Goal: Task Accomplishment & Management: Use online tool/utility

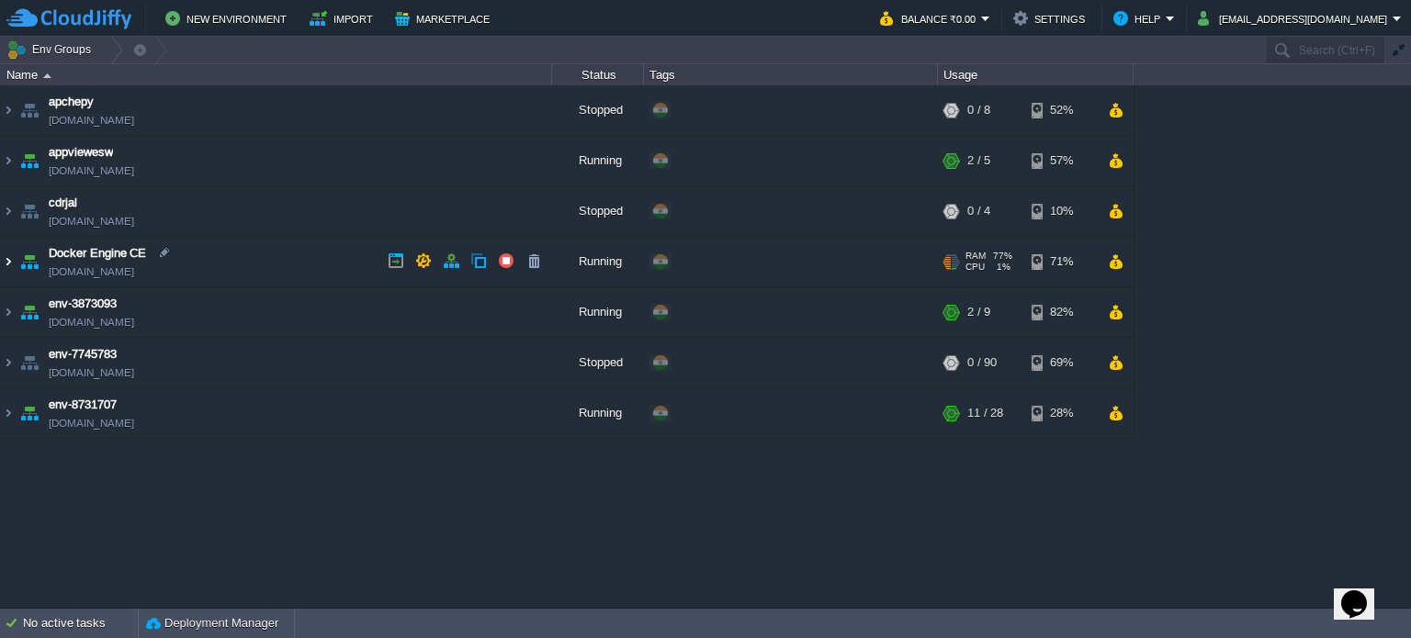
click at [6, 265] on img at bounding box center [8, 262] width 15 height 50
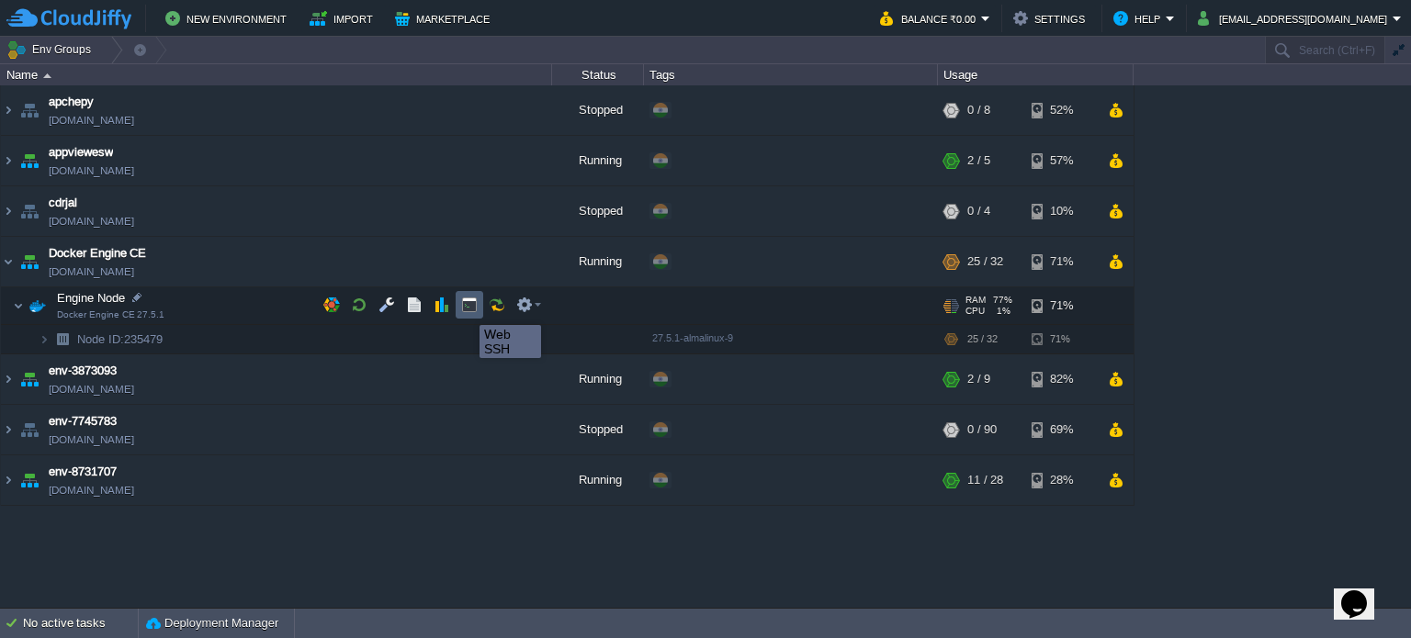
click at [466, 309] on button "button" at bounding box center [469, 305] width 17 height 17
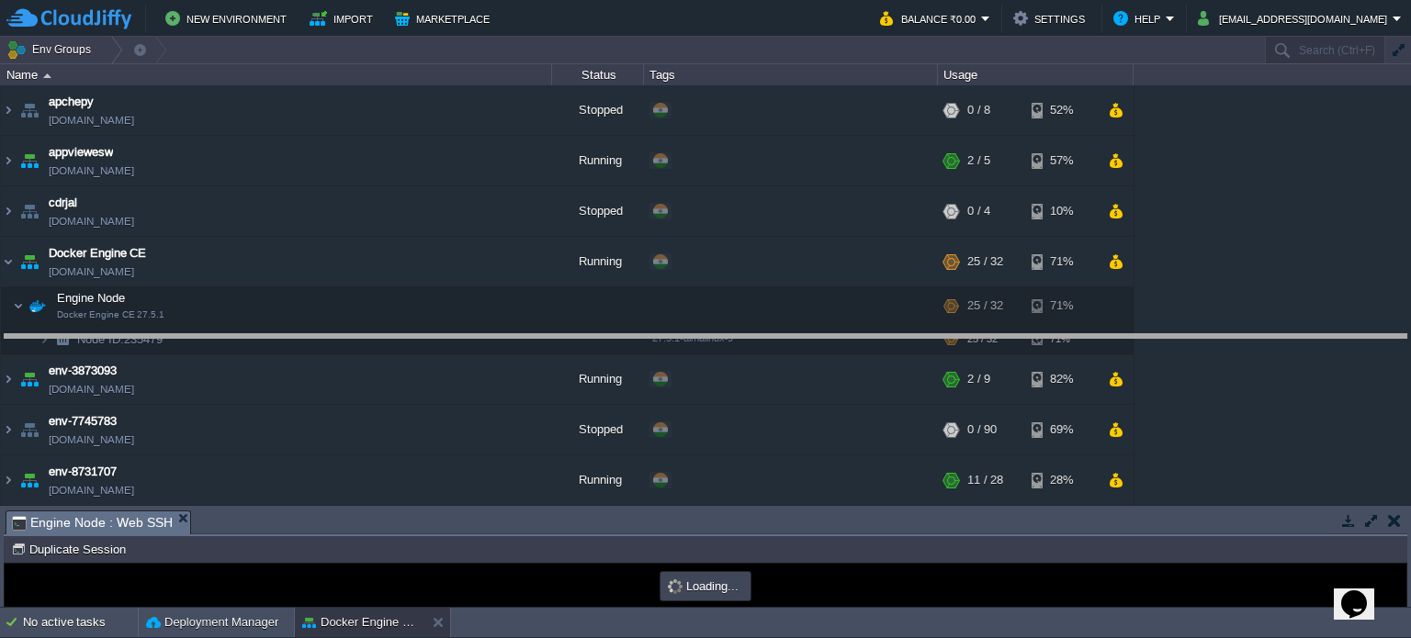
drag, startPoint x: 777, startPoint y: 527, endPoint x: 769, endPoint y: 350, distance: 177.4
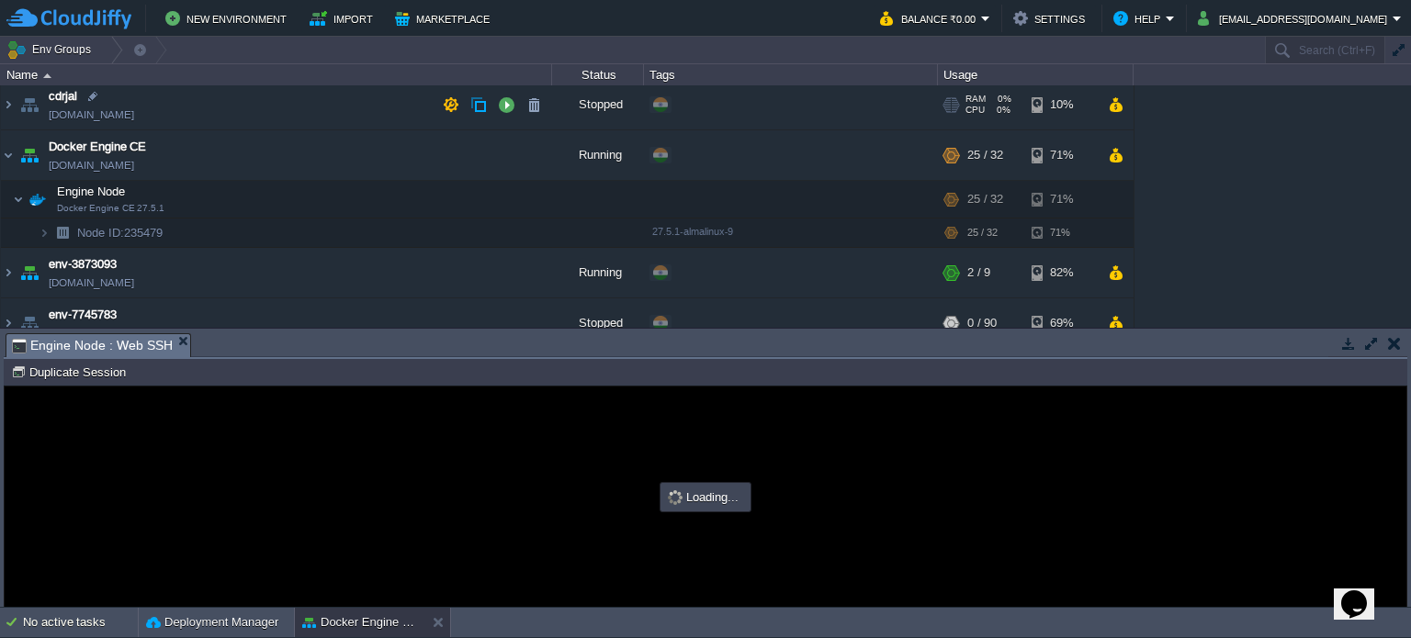
type input "#000000"
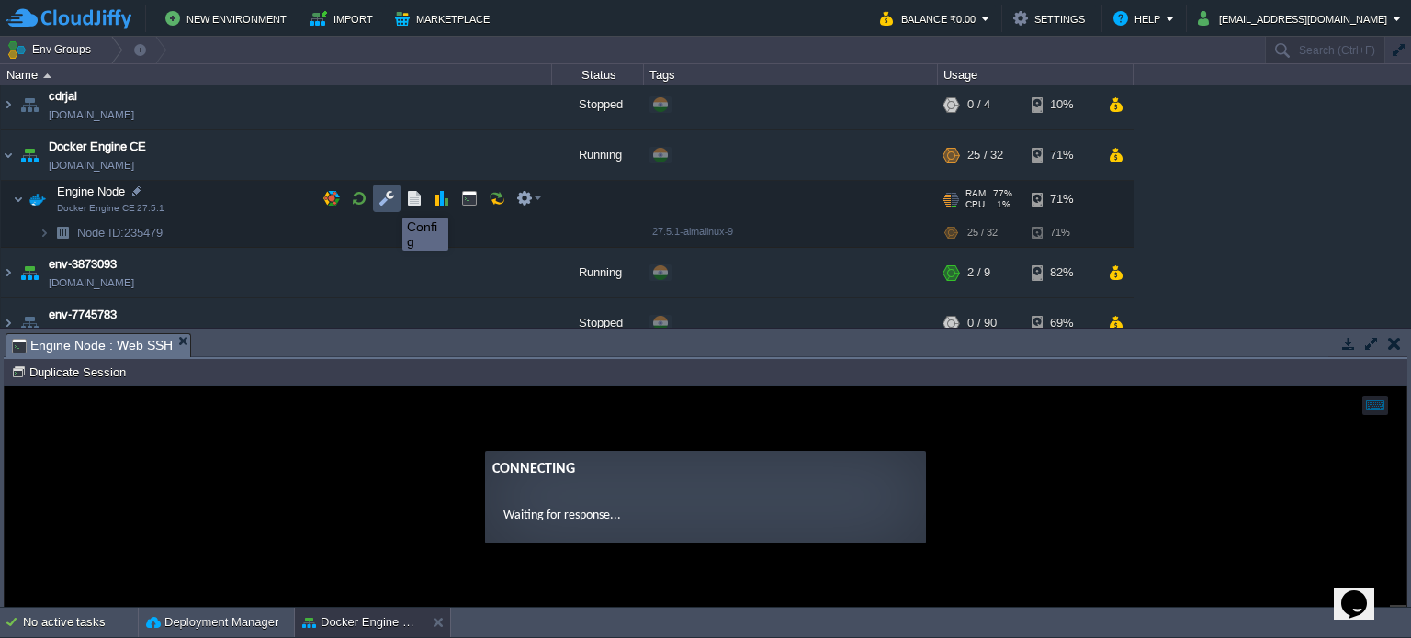
click at [388, 201] on button "button" at bounding box center [386, 198] width 17 height 17
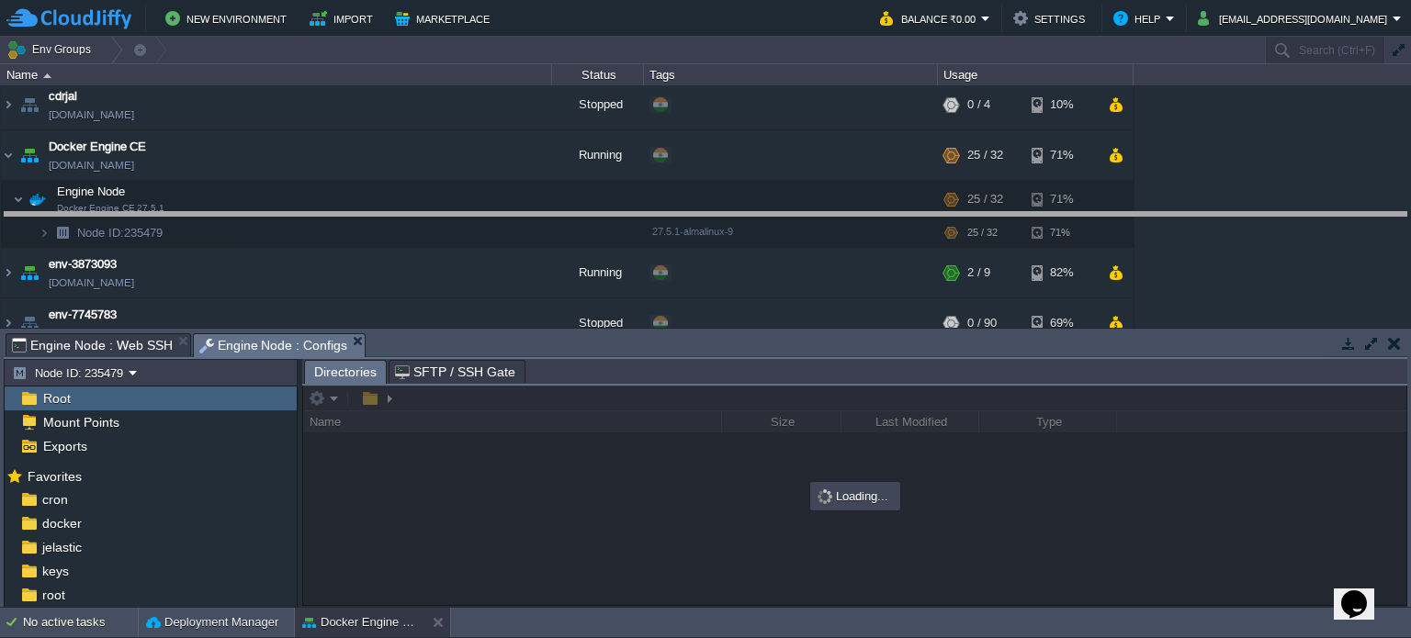
drag, startPoint x: 815, startPoint y: 352, endPoint x: 812, endPoint y: 215, distance: 136.9
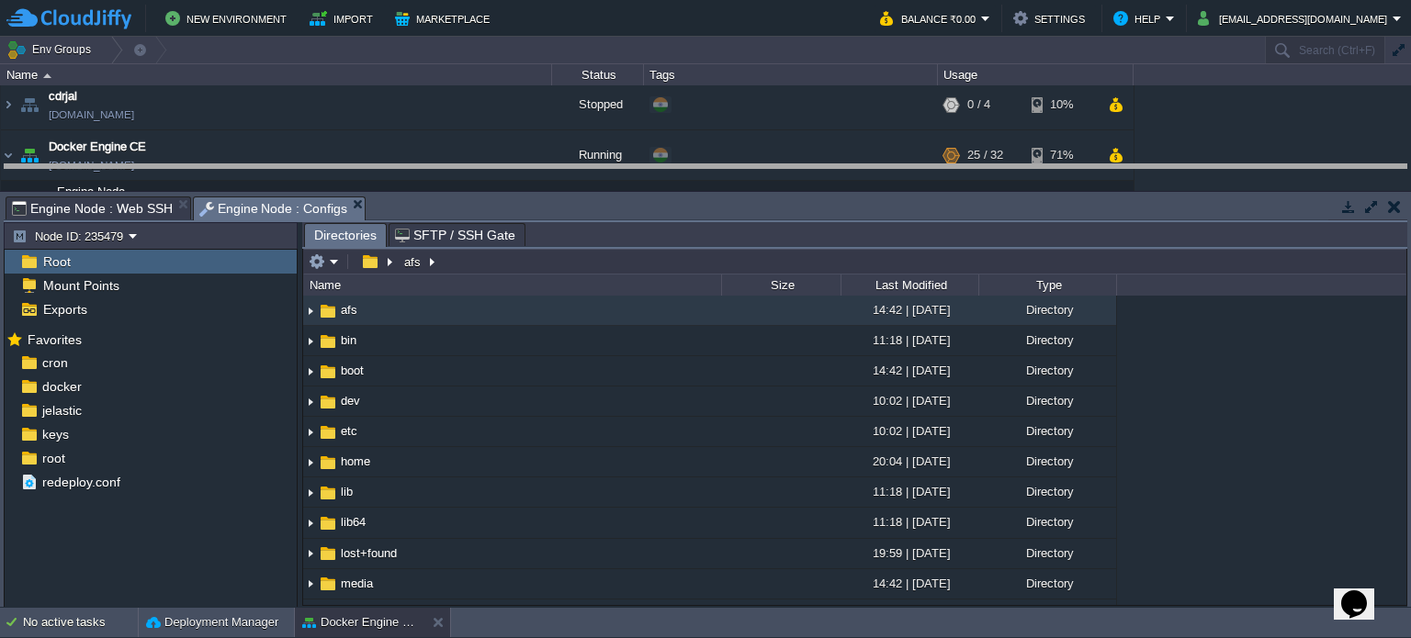
drag, startPoint x: 581, startPoint y: 209, endPoint x: 588, endPoint y: 177, distance: 32.8
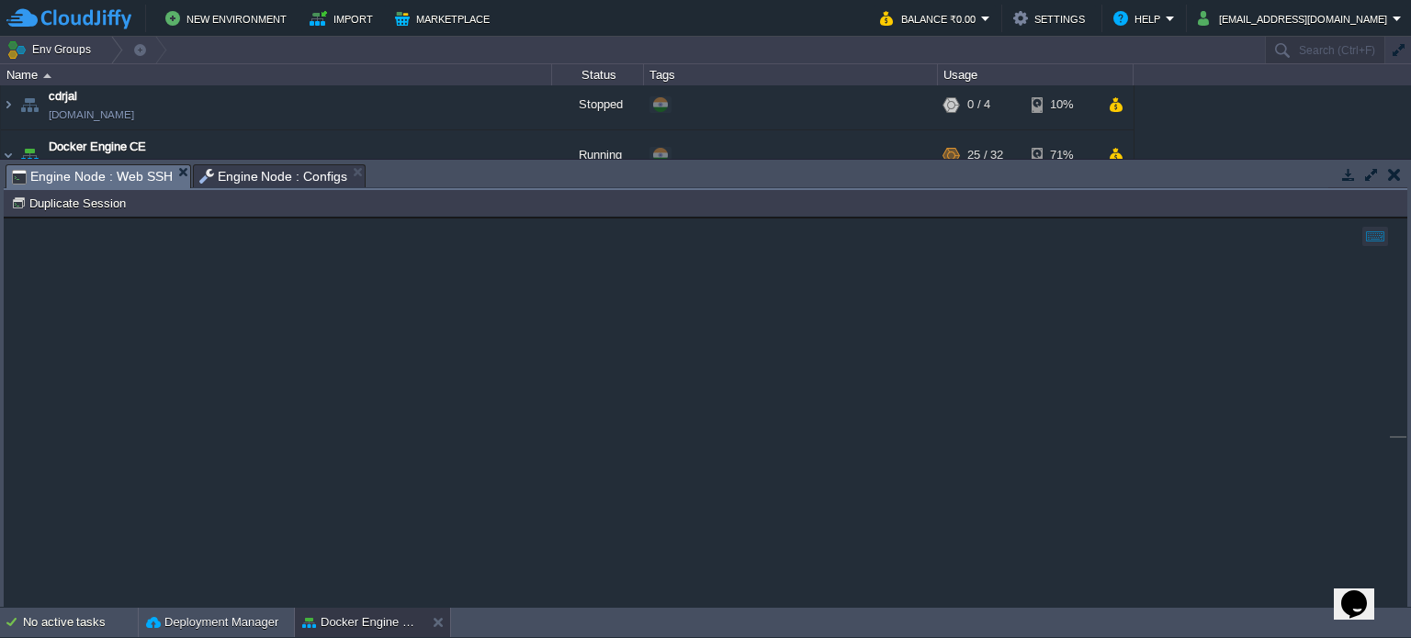
click at [81, 169] on span "Engine Node : Web SSH" at bounding box center [92, 176] width 161 height 23
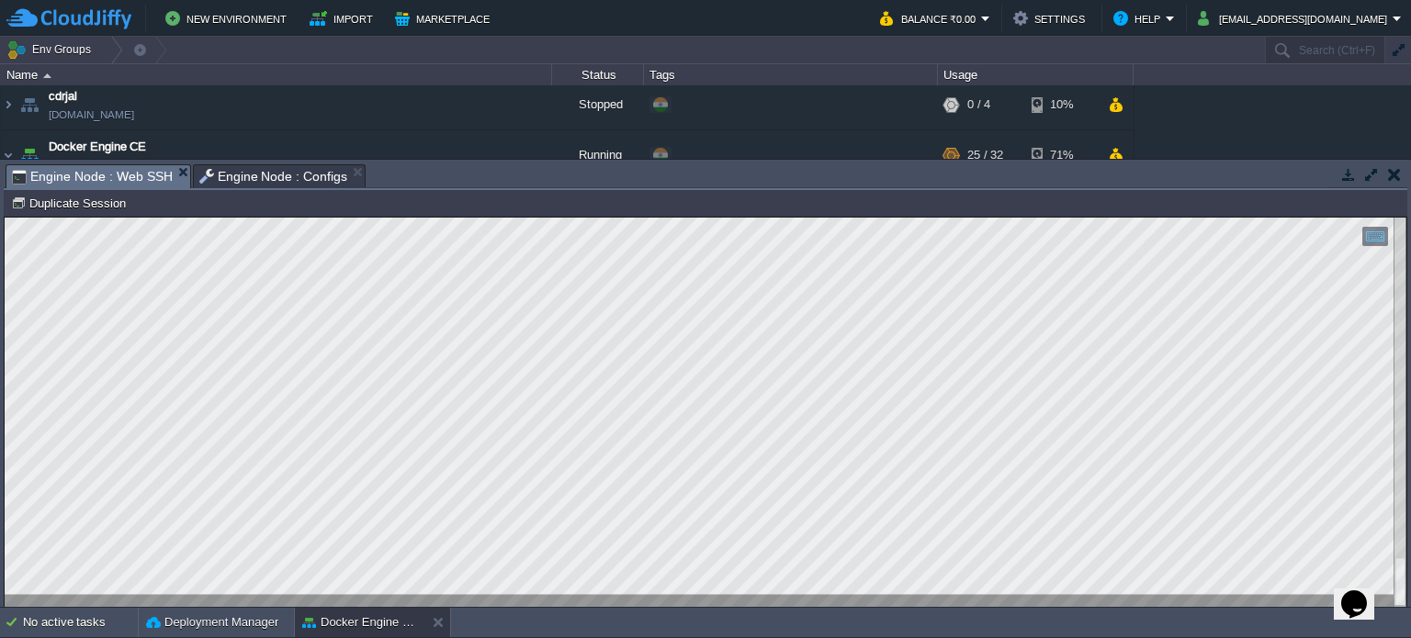
click at [493, 596] on div at bounding box center [705, 412] width 1401 height 389
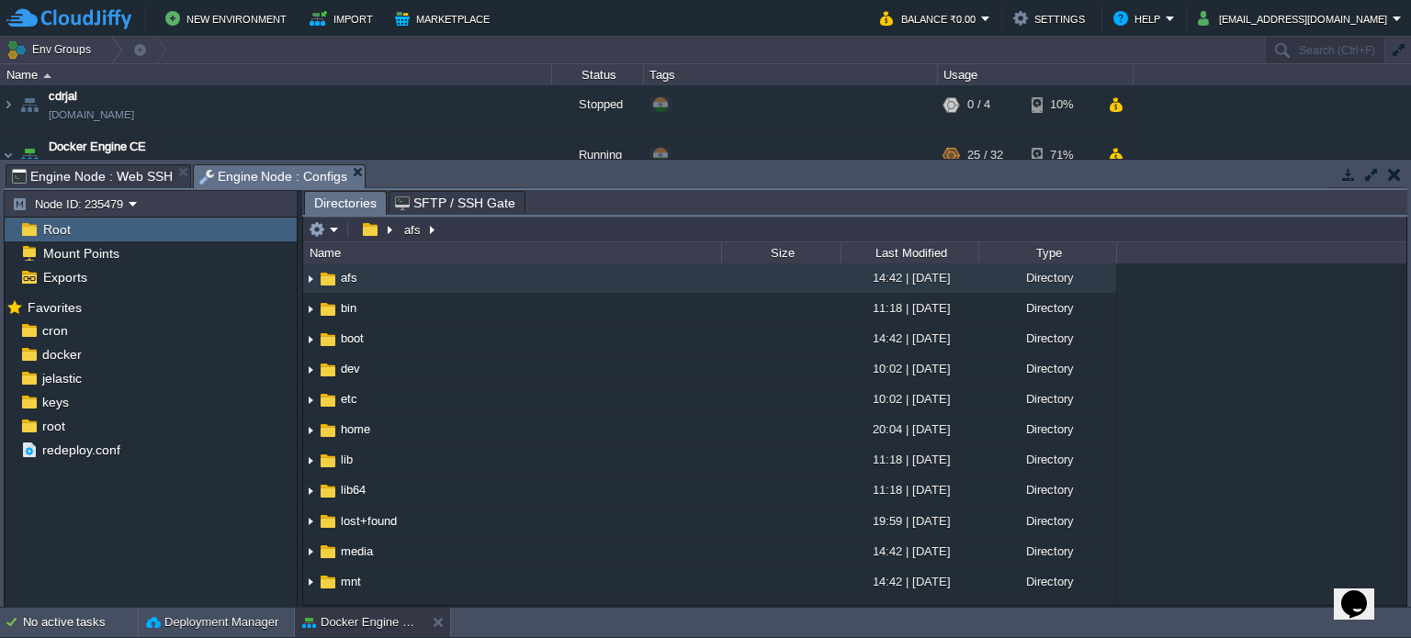
click at [228, 177] on span "Engine Node : Configs" at bounding box center [273, 176] width 149 height 23
click at [48, 424] on span "root" at bounding box center [53, 426] width 29 height 17
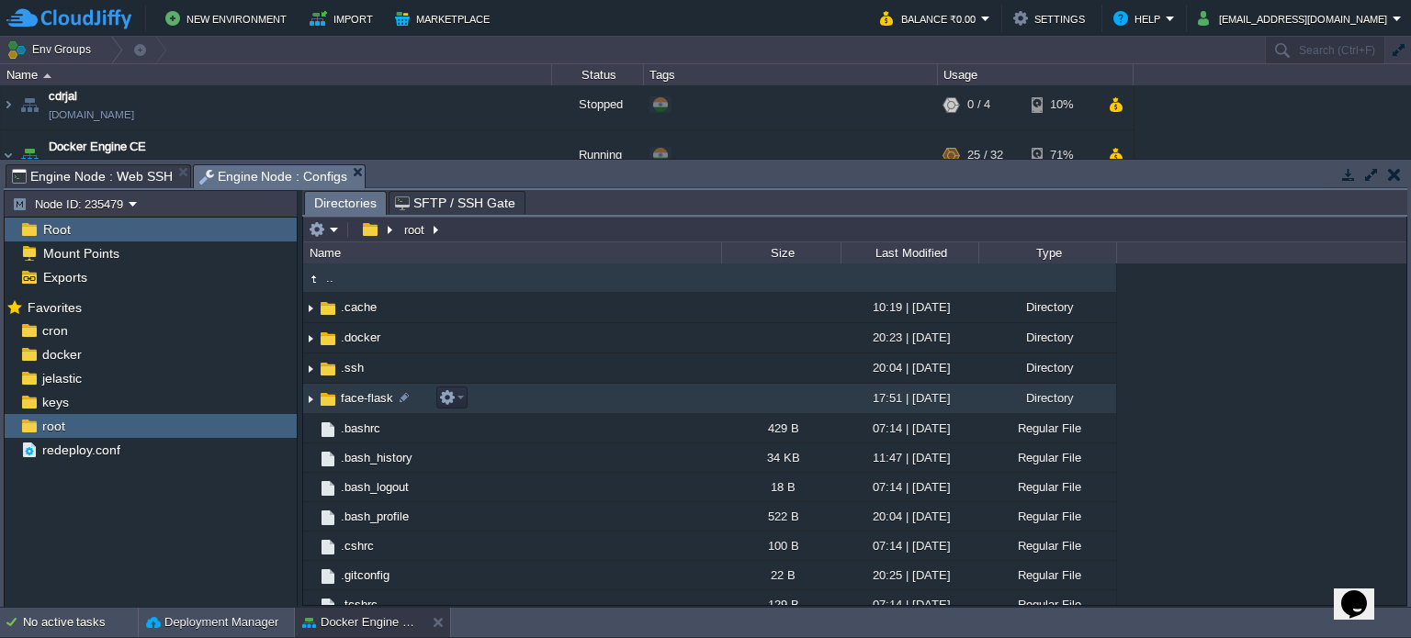
click at [341, 400] on span "face-flask" at bounding box center [367, 398] width 58 height 16
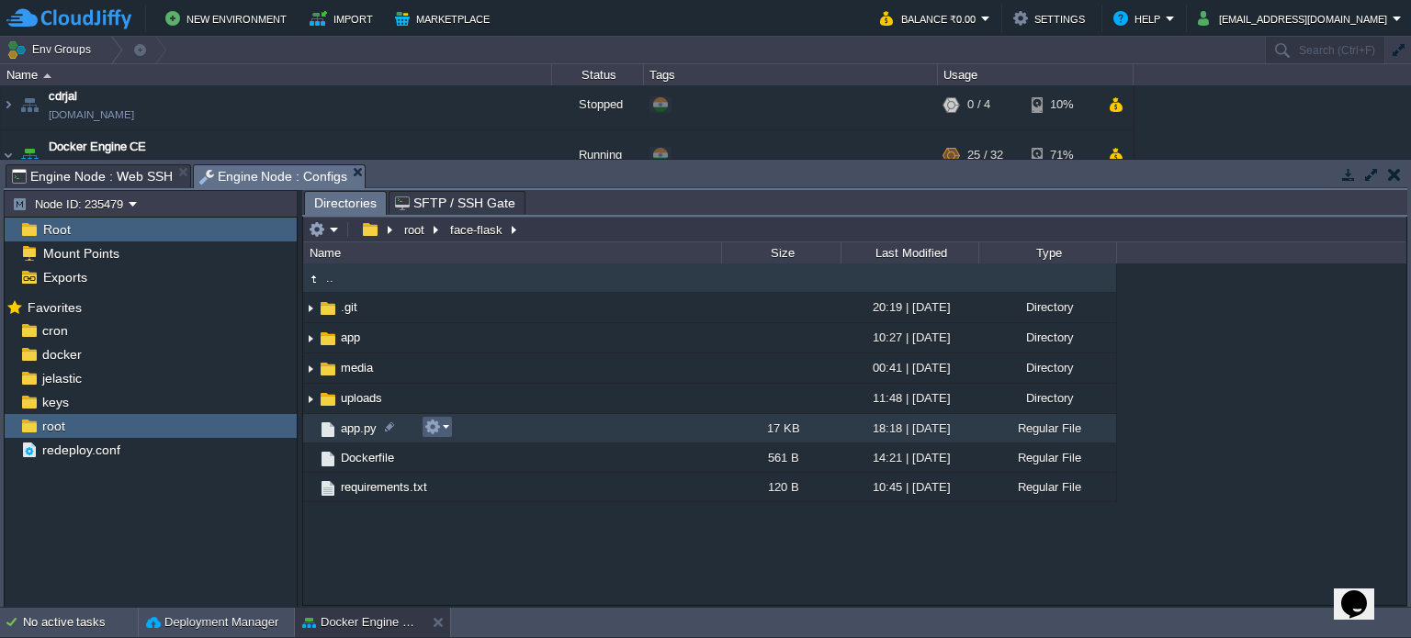
click at [435, 433] on button "button" at bounding box center [432, 427] width 17 height 17
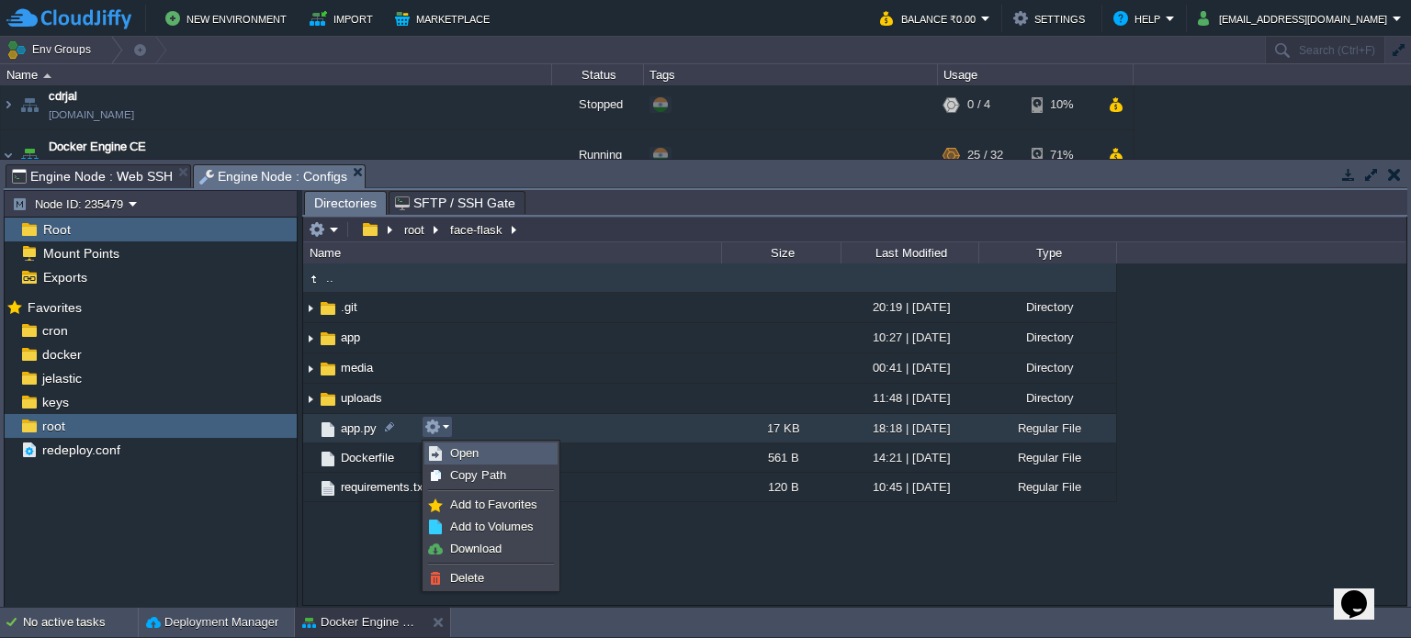
click at [474, 455] on span "Open" at bounding box center [464, 453] width 28 height 14
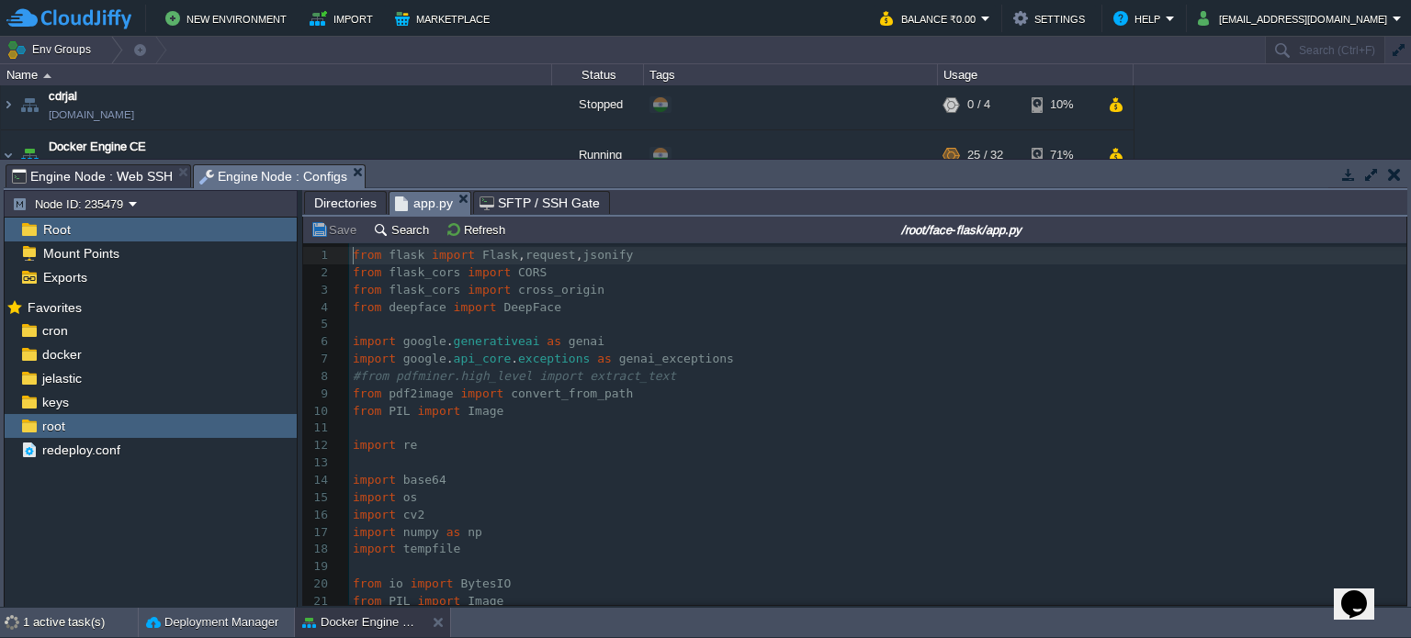
scroll to position [6, 0]
click at [434, 332] on pre "​" at bounding box center [877, 324] width 1057 height 17
click at [419, 433] on pre "​" at bounding box center [877, 428] width 1057 height 17
click at [441, 445] on pre "import re" at bounding box center [877, 445] width 1057 height 17
click at [420, 458] on pre "​" at bounding box center [877, 463] width 1057 height 17
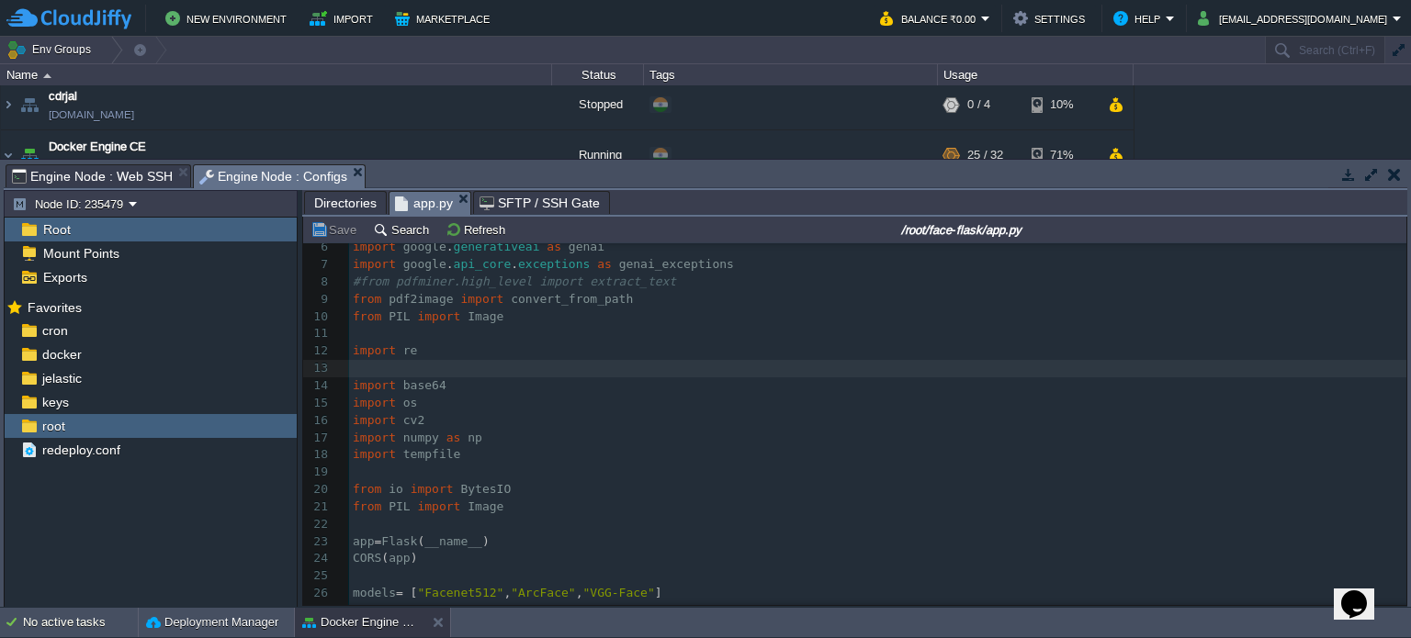
scroll to position [96, 0]
click at [490, 463] on pre "import tempfile" at bounding box center [877, 453] width 1057 height 17
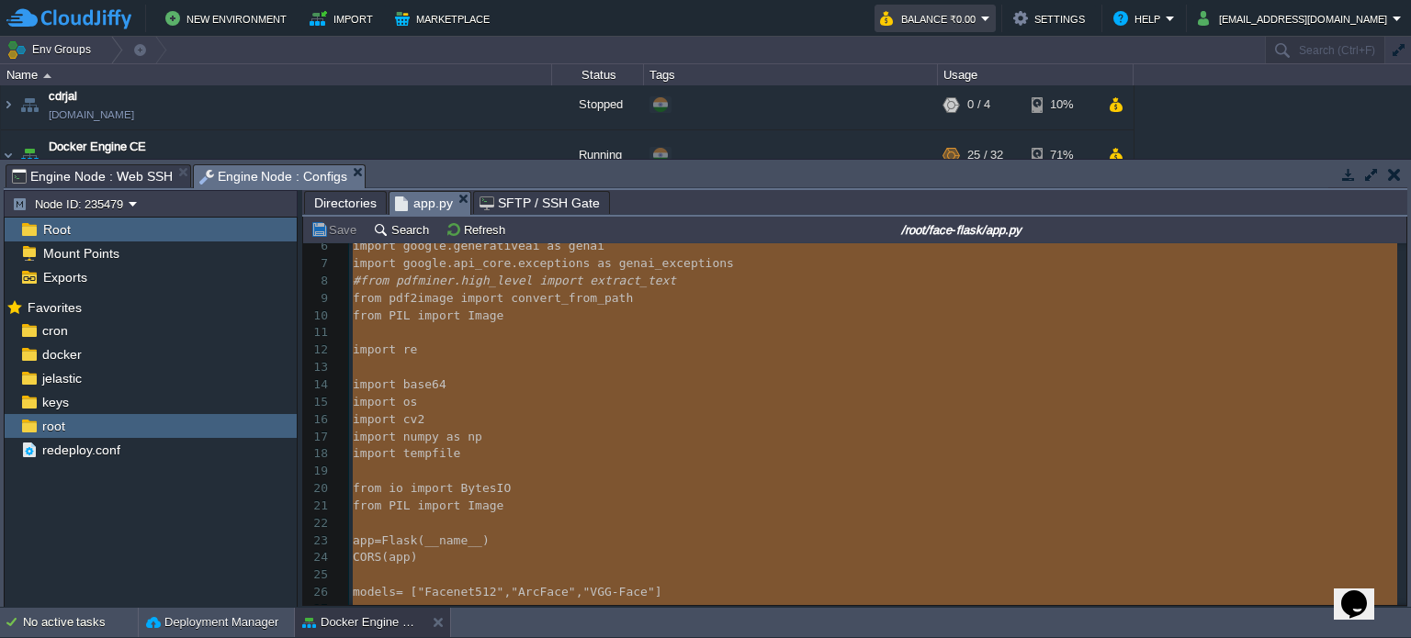
type textarea "-"
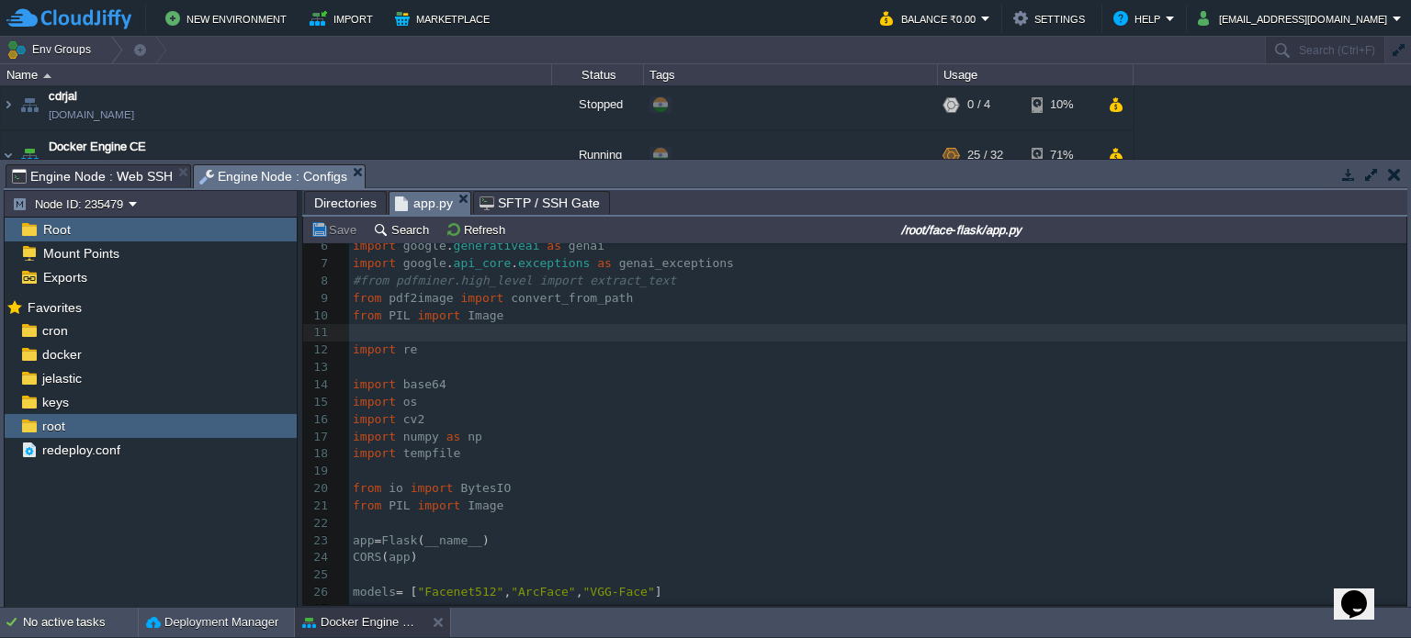
click at [411, 467] on pre "​" at bounding box center [877, 471] width 1057 height 17
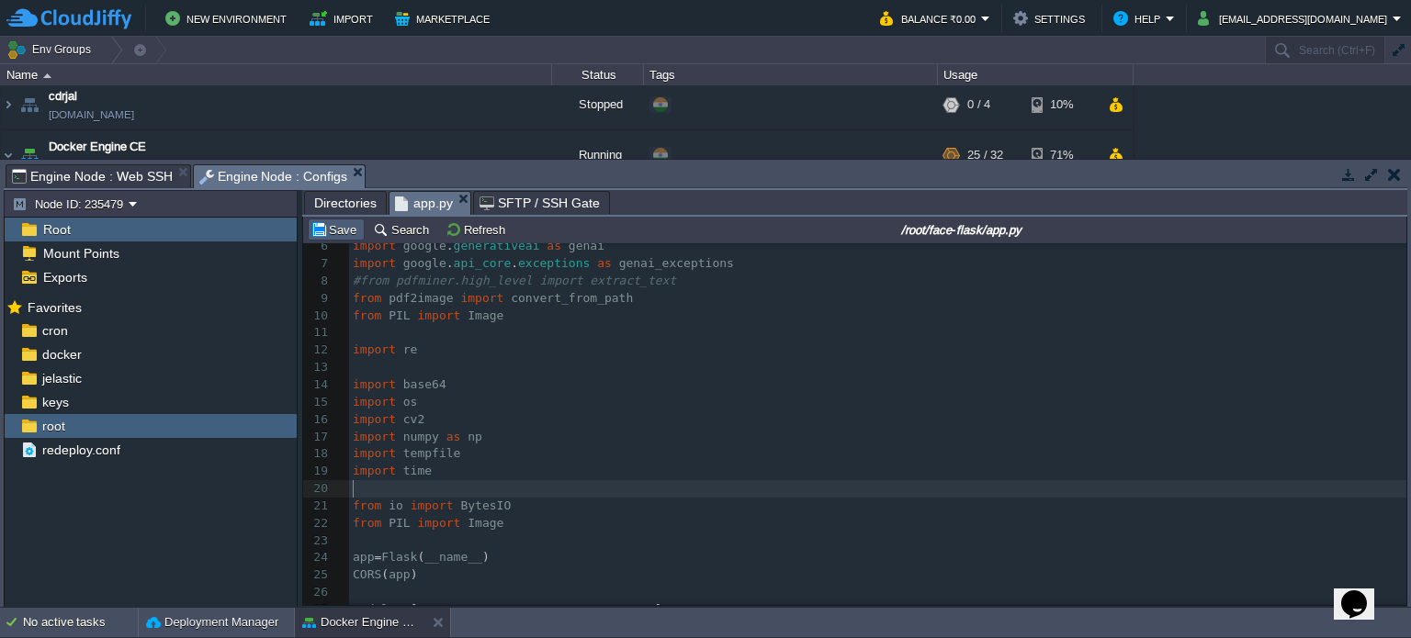
click at [335, 233] on button "Save" at bounding box center [335, 229] width 51 height 17
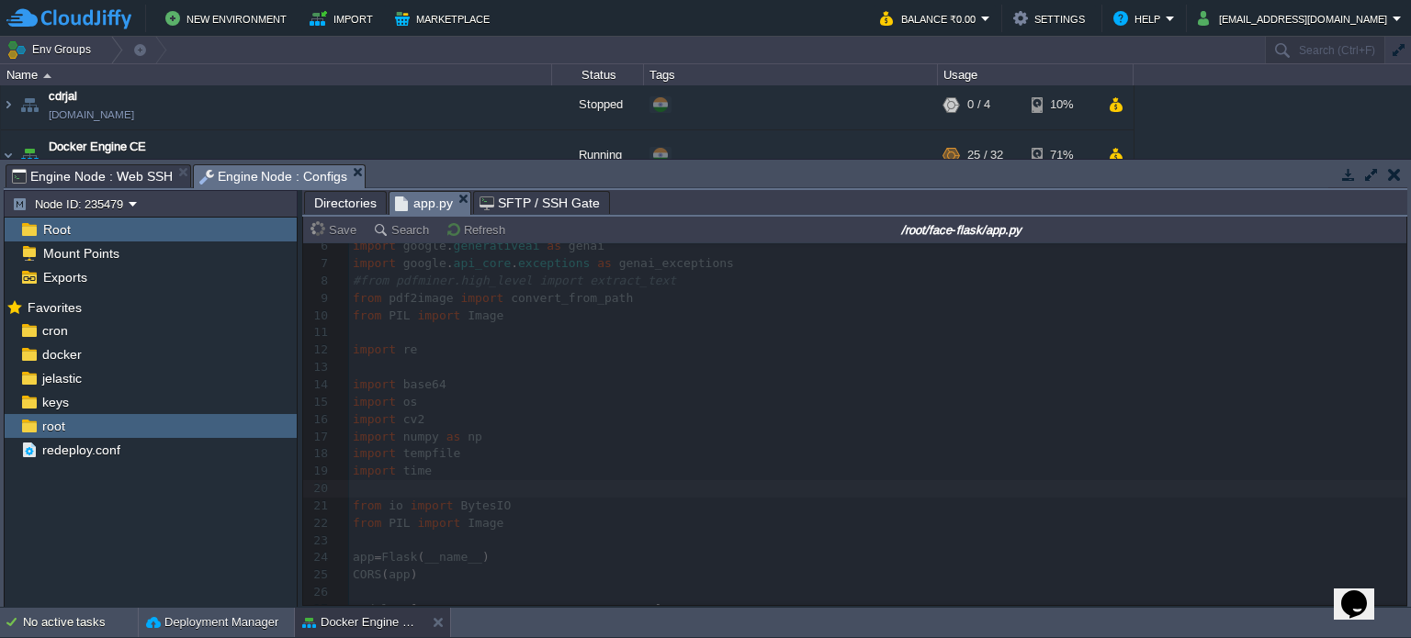
click at [81, 164] on li "Engine Node : Web SSH" at bounding box center [99, 175] width 186 height 23
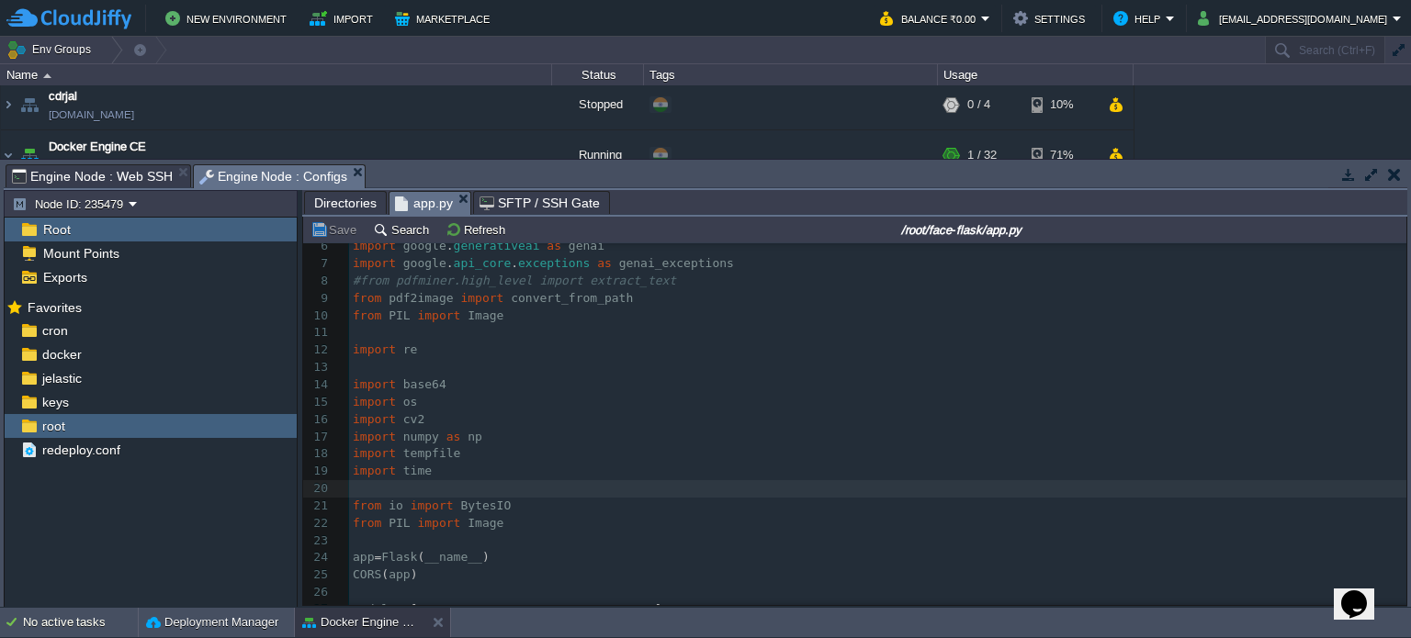
click at [253, 169] on span "Engine Node : Configs" at bounding box center [273, 176] width 149 height 23
click at [498, 471] on pre "import time" at bounding box center [877, 471] width 1057 height 17
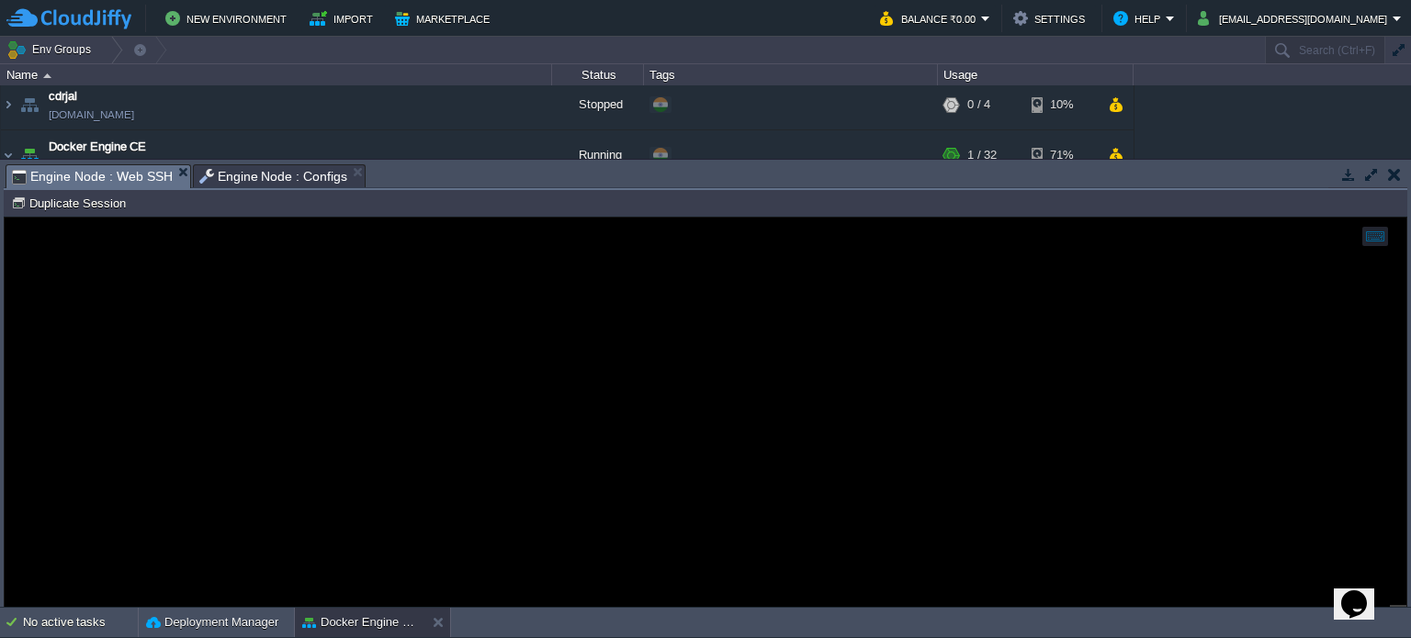
click at [123, 180] on span "Engine Node : Web SSH" at bounding box center [92, 176] width 161 height 23
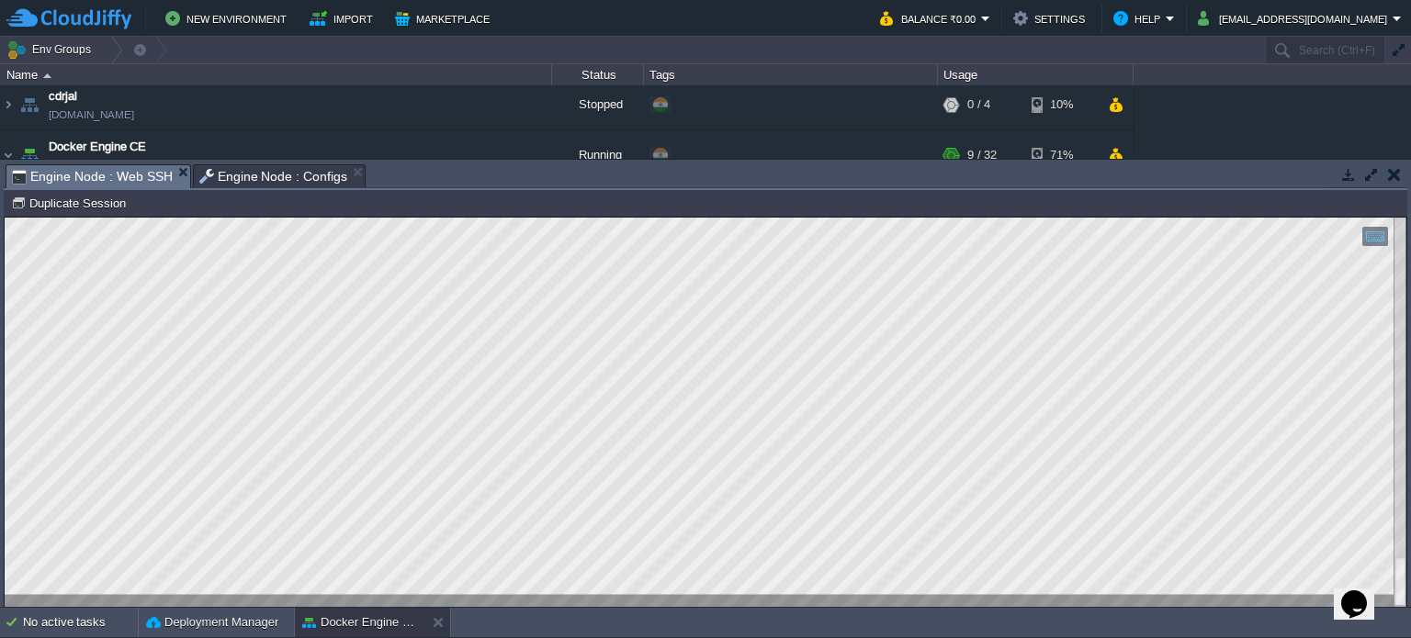
click at [1396, 175] on button "button" at bounding box center [1394, 174] width 13 height 17
